Goal: Task Accomplishment & Management: Manage account settings

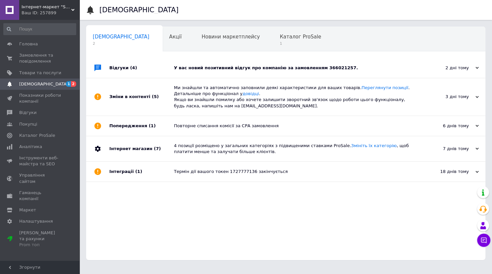
click at [8, 268] on icon at bounding box center [5, 270] width 5 height 5
click at [247, 54] on div "Сповіщення 2 Акції 0 Новини маркетплейсу 0 Каталог ProSale 1 Навчання та заходи…" at bounding box center [285, 144] width 399 height 234
click at [273, 46] on div "Каталог ProSale 1" at bounding box center [303, 39] width 61 height 25
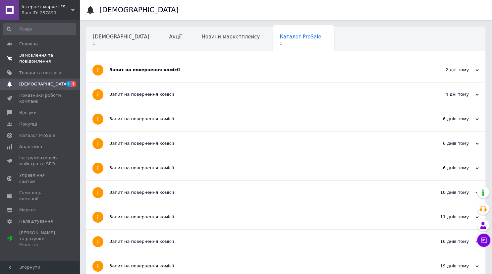
click at [41, 58] on span "Замовлення та повідомлення" at bounding box center [40, 58] width 42 height 12
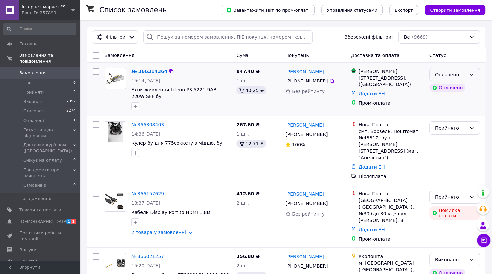
click at [464, 75] on div "Оплачено" at bounding box center [450, 74] width 31 height 7
click at [445, 92] on li "Прийнято" at bounding box center [455, 89] width 50 height 12
click at [70, 14] on div "Ваш ID: 257899" at bounding box center [51, 13] width 58 height 6
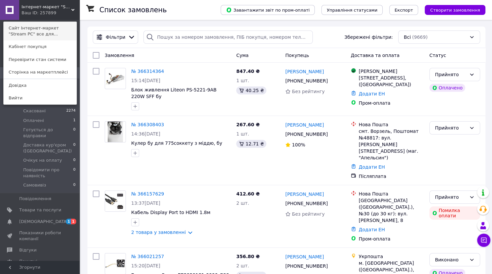
click at [72, 28] on link "Сайт Інтернет-маркет "Stream PC" все для..." at bounding box center [40, 31] width 73 height 19
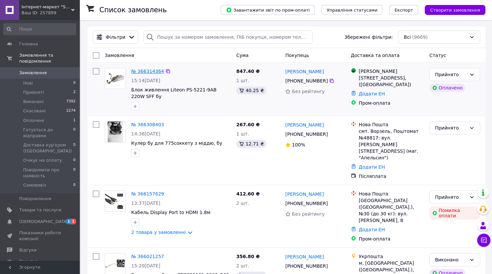
click at [156, 70] on link "№ 366314364" at bounding box center [147, 71] width 33 height 5
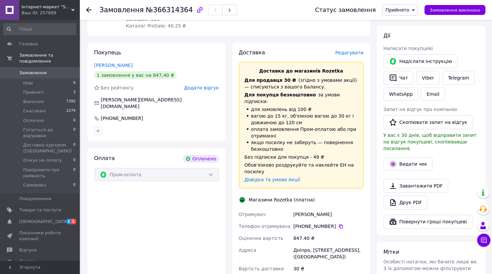
scroll to position [88, 0]
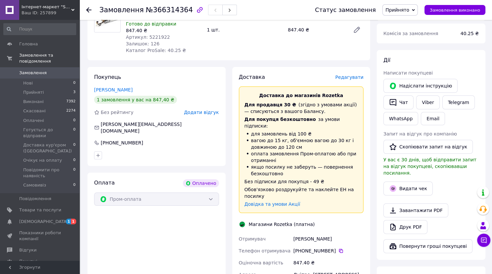
click at [351, 76] on span "Редагувати" at bounding box center [349, 77] width 28 height 5
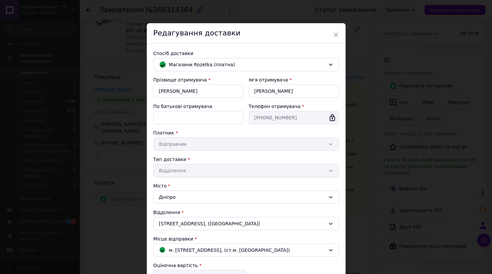
scroll to position [97, 0]
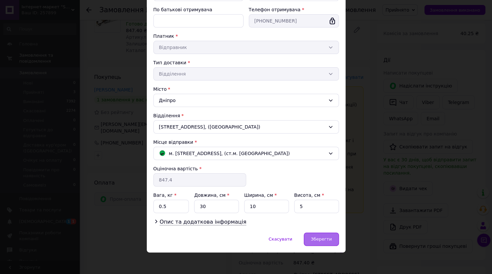
click at [323, 239] on span "Зберегти" at bounding box center [321, 239] width 21 height 5
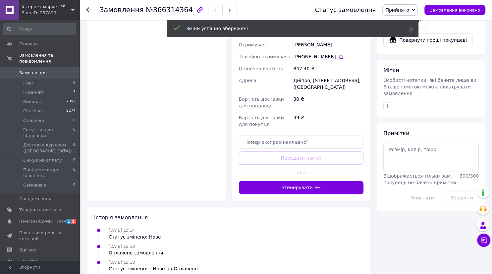
scroll to position [297, 0]
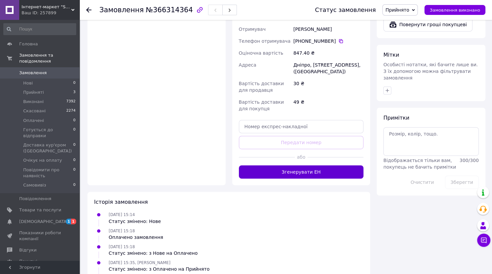
click at [316, 165] on button "Згенерувати ЕН" at bounding box center [301, 171] width 125 height 13
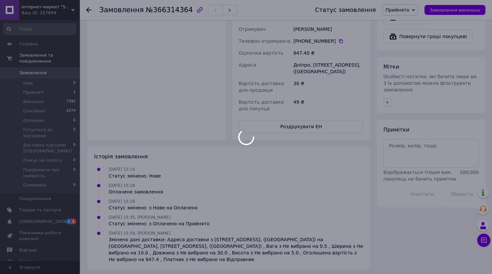
scroll to position [279, 0]
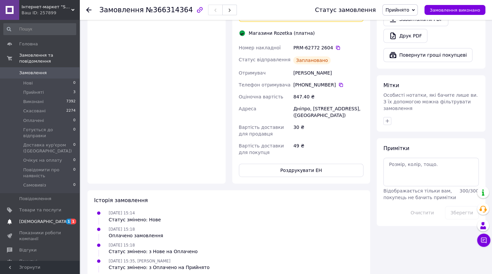
click at [54, 219] on span "[DEMOGRAPHIC_DATA]" at bounding box center [40, 222] width 42 height 6
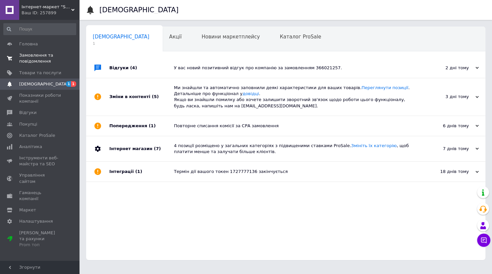
click at [45, 52] on span "Замовлення та повідомлення" at bounding box center [40, 58] width 42 height 12
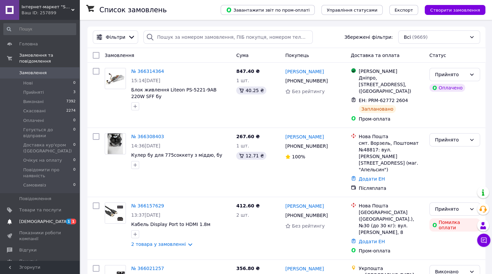
click at [60, 219] on span "[DEMOGRAPHIC_DATA]" at bounding box center [40, 222] width 42 height 6
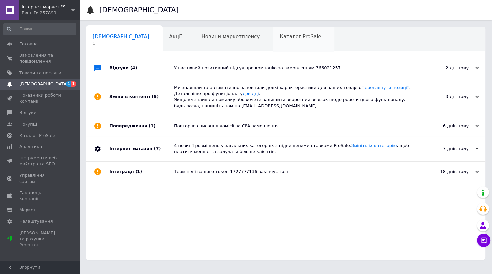
click at [280, 38] on span "Каталог ProSale" at bounding box center [300, 37] width 41 height 6
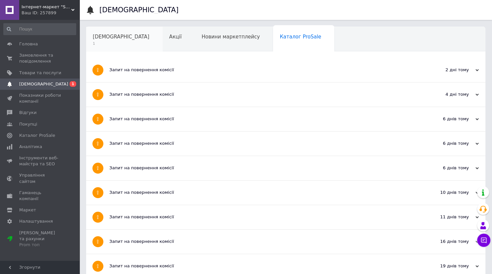
click at [103, 45] on span "1" at bounding box center [121, 43] width 57 height 5
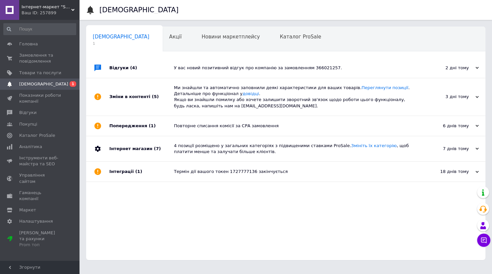
click at [198, 67] on div "У вас новий позитивний відгук про компанію за замовленням 366021257." at bounding box center [293, 68] width 239 height 6
